Goal: Task Accomplishment & Management: Manage account settings

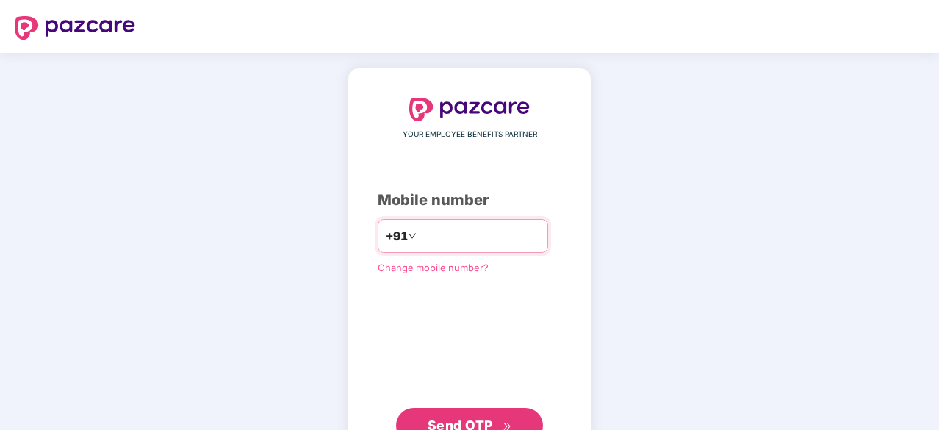
click at [436, 238] on input "**********" at bounding box center [480, 236] width 121 height 24
type input "**********"
click at [500, 404] on span "Send OTP" at bounding box center [470, 424] width 85 height 21
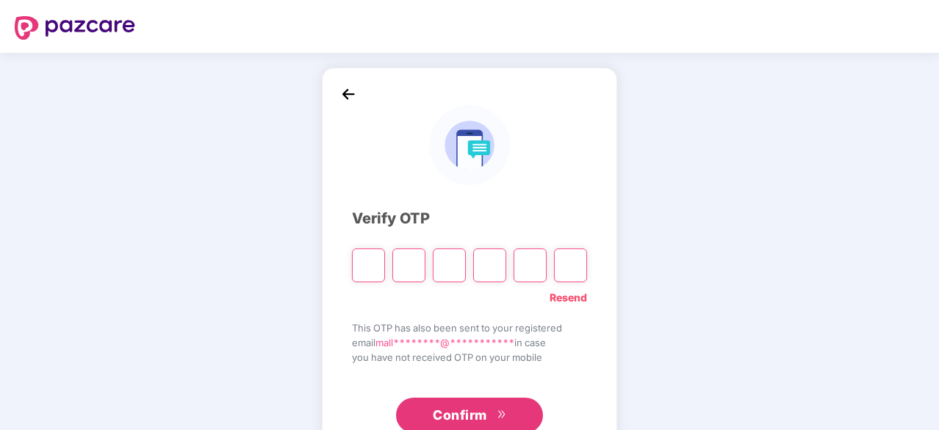
type input "*"
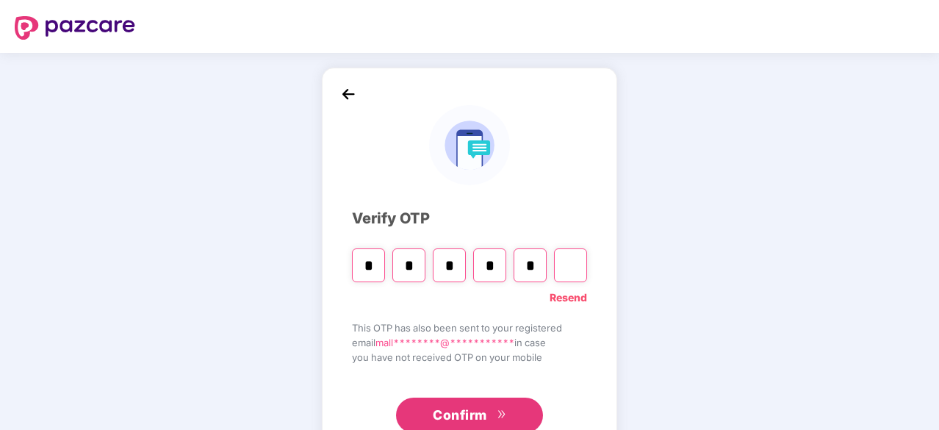
type input "*"
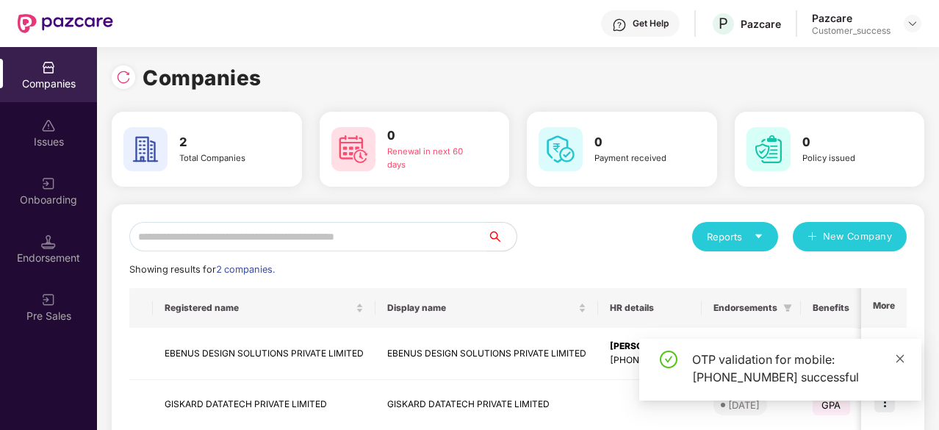
click at [904, 359] on icon "close" at bounding box center [900, 359] width 10 height 10
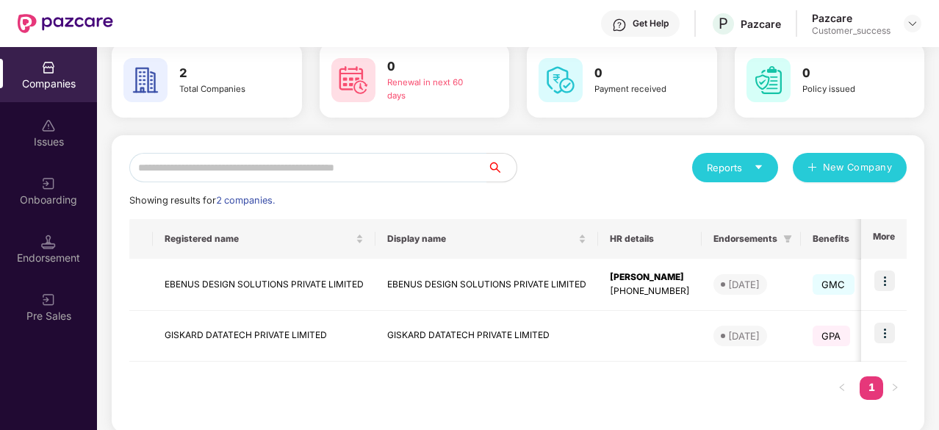
scroll to position [68, 0]
click at [886, 289] on img at bounding box center [885, 281] width 21 height 21
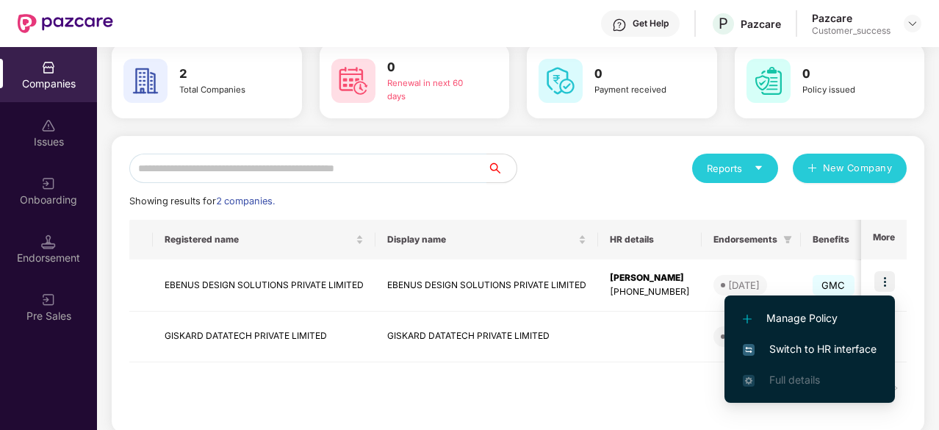
click at [809, 343] on span "Switch to HR interface" at bounding box center [810, 349] width 134 height 16
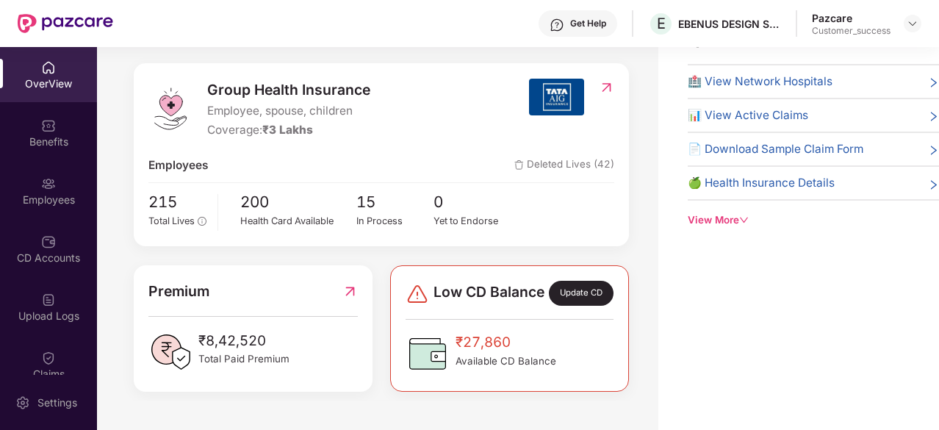
scroll to position [0, 0]
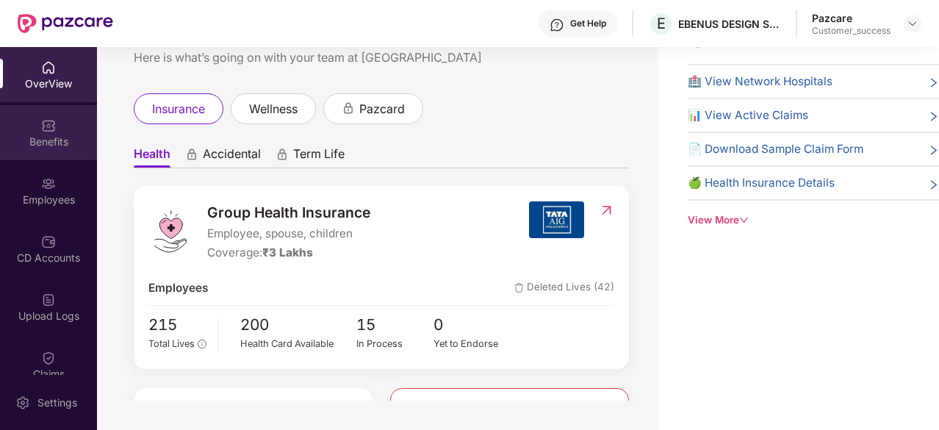
click at [50, 145] on div "Benefits" at bounding box center [48, 142] width 97 height 15
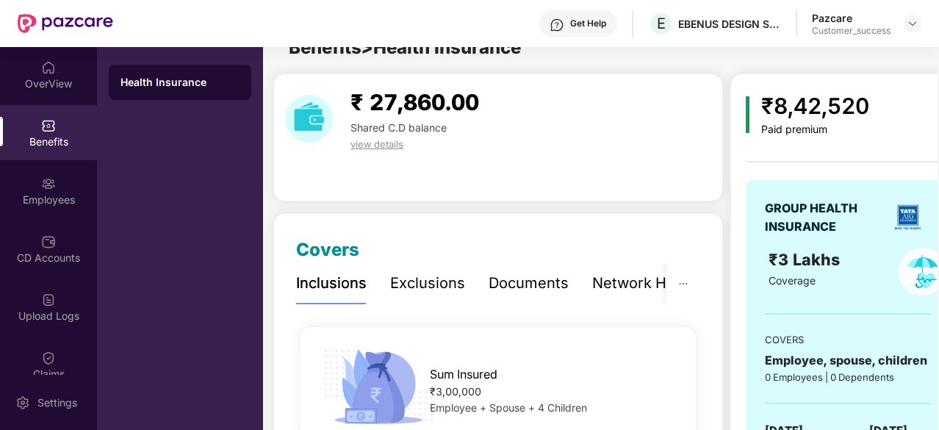
scroll to position [47, 0]
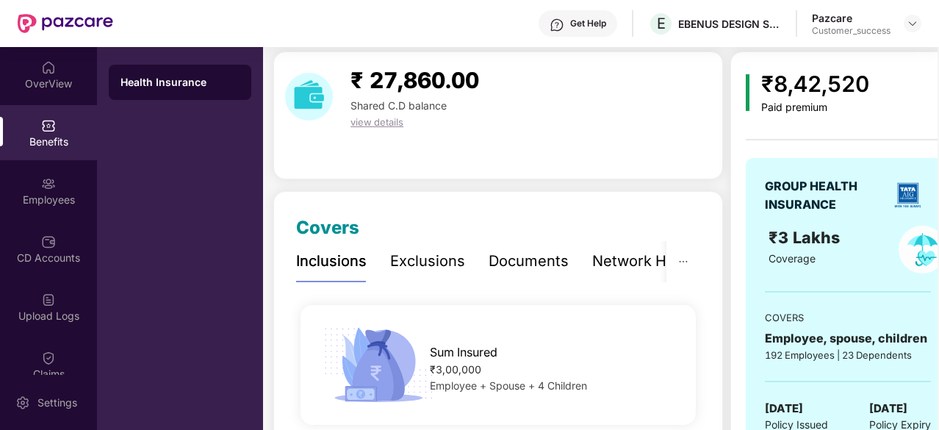
click at [151, 176] on div "Health Insurance" at bounding box center [180, 238] width 166 height 383
